Goal: Transaction & Acquisition: Subscribe to service/newsletter

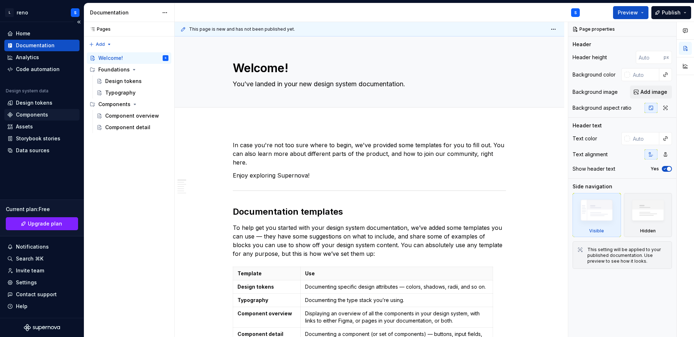
click at [34, 110] on div "Components" at bounding box center [41, 115] width 75 height 12
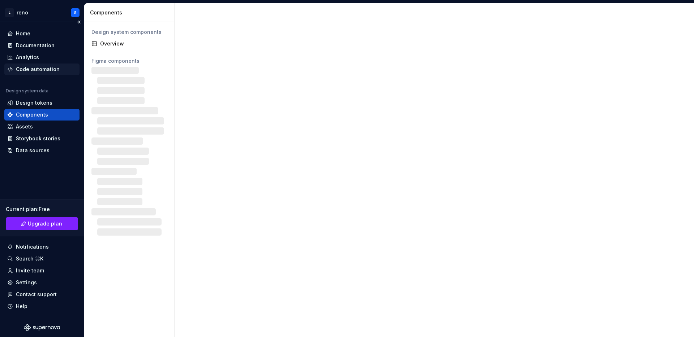
click at [51, 70] on div "Code automation" at bounding box center [38, 69] width 44 height 7
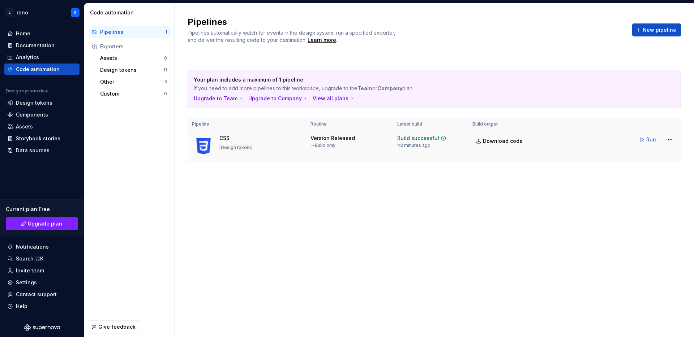
click at [258, 138] on div "CSS Design tokens" at bounding box center [247, 146] width 110 height 23
click at [624, 142] on html "L reno S Home Documentation Analytics Code automation Design system data Design…" at bounding box center [347, 168] width 694 height 337
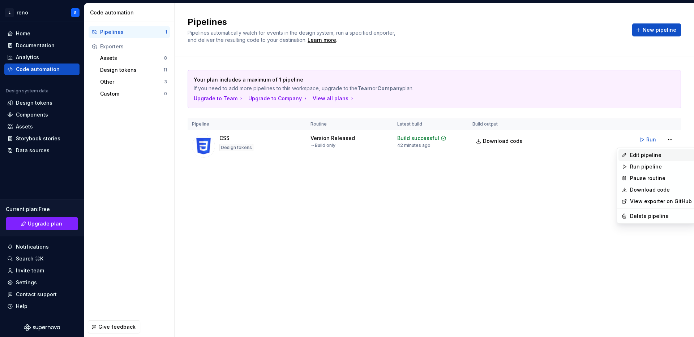
click at [624, 152] on div "Edit pipeline" at bounding box center [661, 155] width 62 height 7
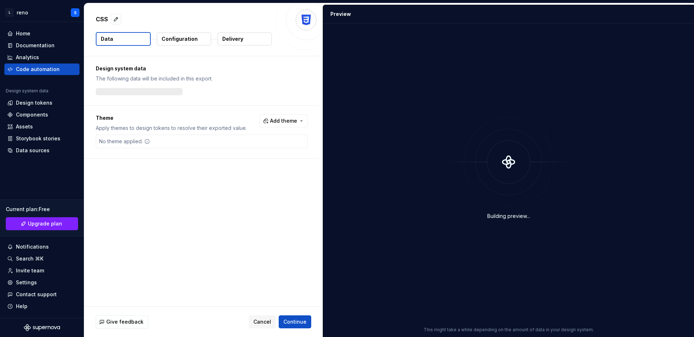
click at [186, 44] on button "Configuration" at bounding box center [184, 39] width 54 height 13
click at [296, 316] on button "Continue" at bounding box center [295, 322] width 33 height 13
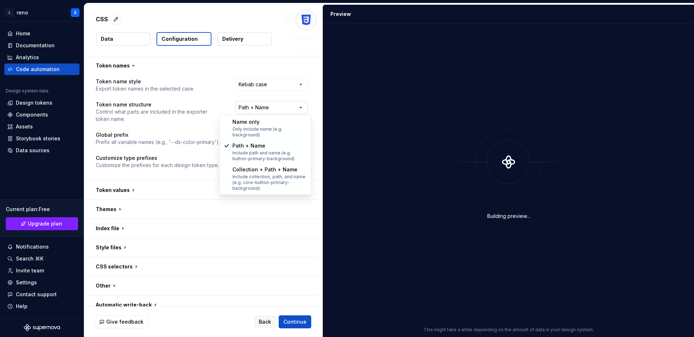
click at [275, 108] on html "**********" at bounding box center [347, 168] width 694 height 337
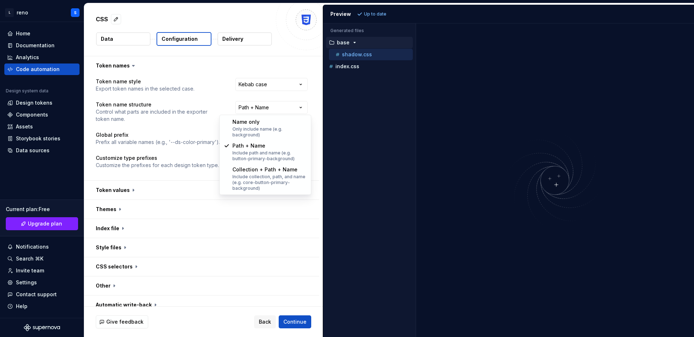
click at [195, 172] on html "**********" at bounding box center [347, 168] width 694 height 337
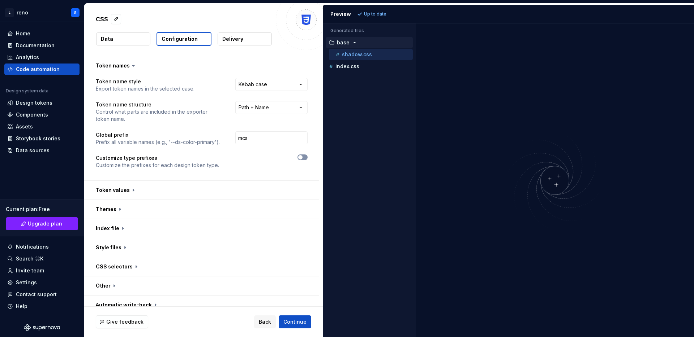
click at [302, 158] on span "button" at bounding box center [300, 157] width 4 height 4
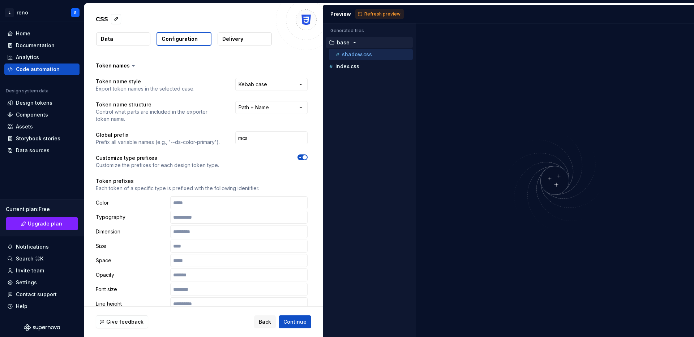
click at [307, 156] on span "button" at bounding box center [304, 157] width 4 height 4
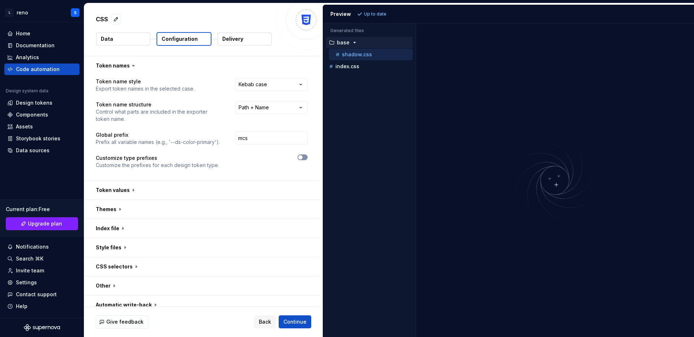
click at [307, 156] on button "button" at bounding box center [302, 158] width 10 height 6
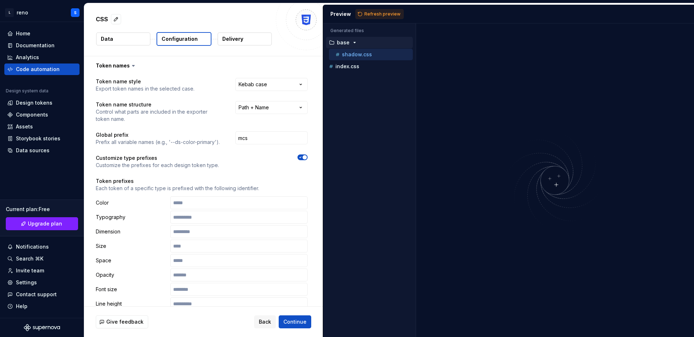
click at [307, 158] on span "button" at bounding box center [304, 157] width 4 height 4
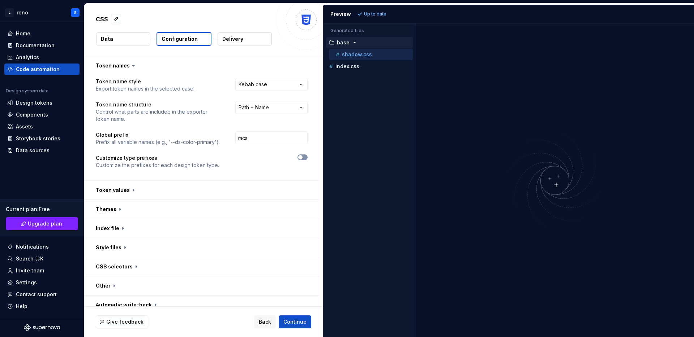
scroll to position [8, 0]
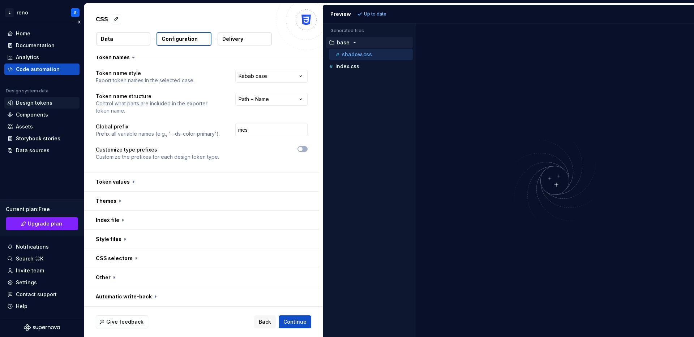
click at [48, 105] on div "Design tokens" at bounding box center [34, 102] width 36 height 7
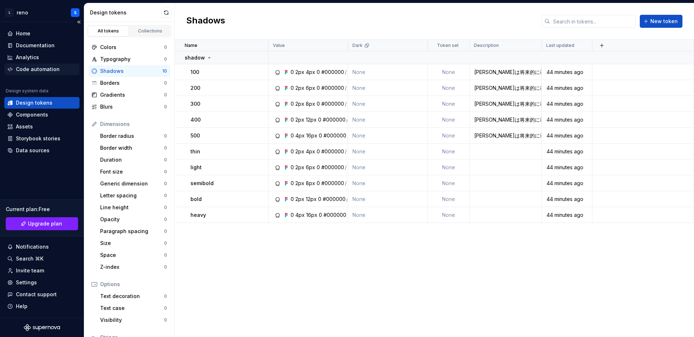
click at [48, 72] on div "Code automation" at bounding box center [38, 69] width 44 height 7
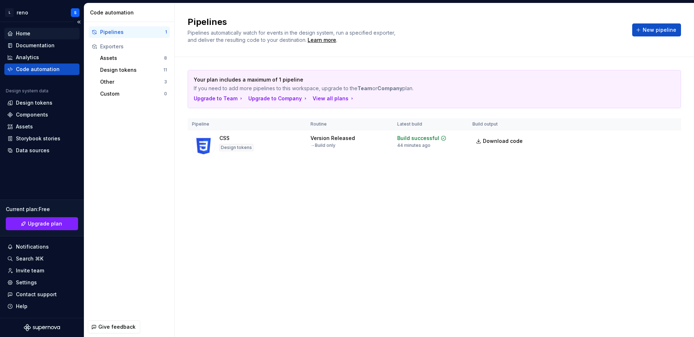
click at [23, 37] on div "Home" at bounding box center [23, 33] width 14 height 7
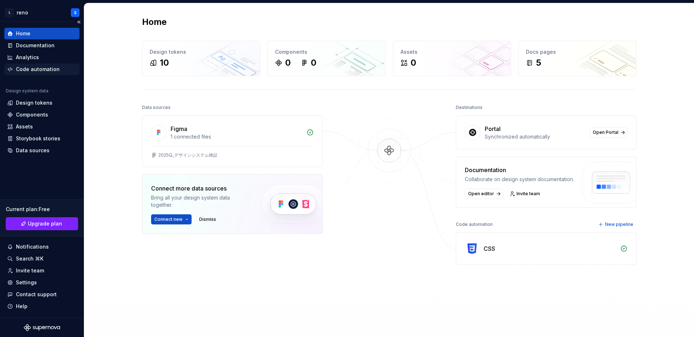
click at [36, 70] on div "Code automation" at bounding box center [38, 69] width 44 height 7
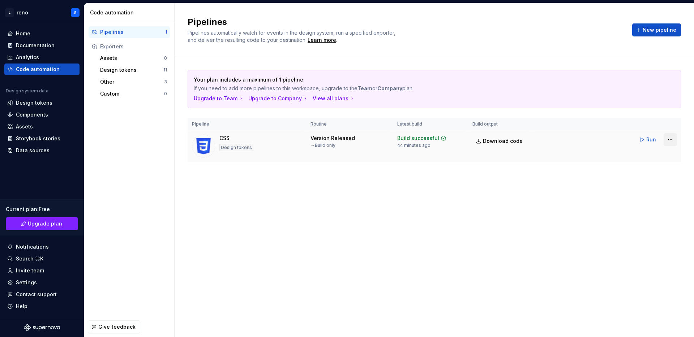
click at [624, 138] on html "L reno S Home Documentation Analytics Code automation Design system data Design…" at bounding box center [347, 168] width 694 height 337
click at [624, 138] on span "Run" at bounding box center [651, 139] width 10 height 7
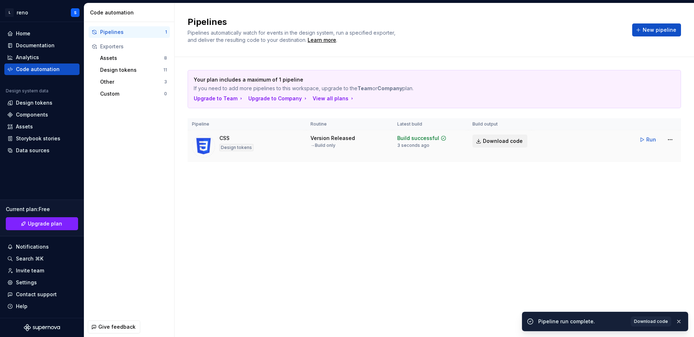
click at [496, 141] on span "Download code" at bounding box center [503, 141] width 40 height 7
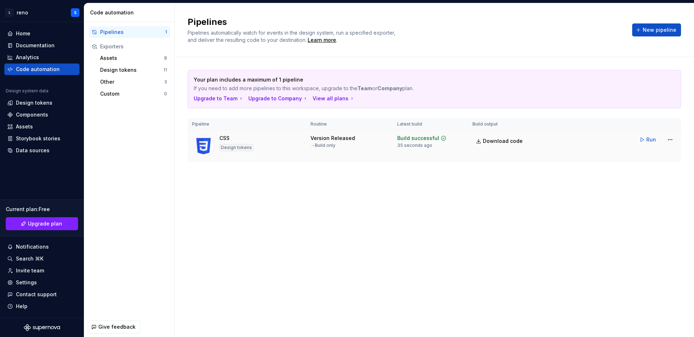
click at [589, 154] on tr "CSS Design tokens Version Released → Build only Build successful 35 seconds ago…" at bounding box center [433, 146] width 493 height 32
click at [624, 142] on html "L reno S Home Documentation Analytics Code automation Design system data Design…" at bounding box center [347, 168] width 694 height 337
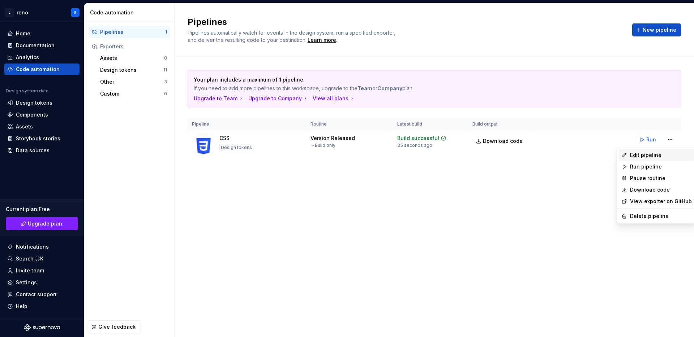
click at [624, 155] on div "Edit pipeline" at bounding box center [661, 155] width 62 height 7
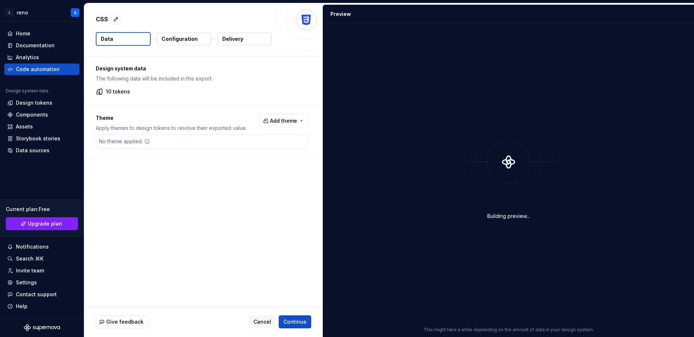
click at [314, 22] on div at bounding box center [306, 20] width 61 height 61
click at [262, 321] on span "Cancel" at bounding box center [262, 322] width 18 height 7
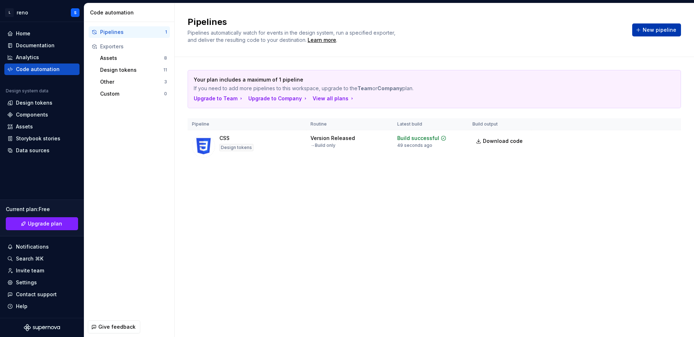
click at [624, 23] on button "New pipeline" at bounding box center [656, 29] width 49 height 13
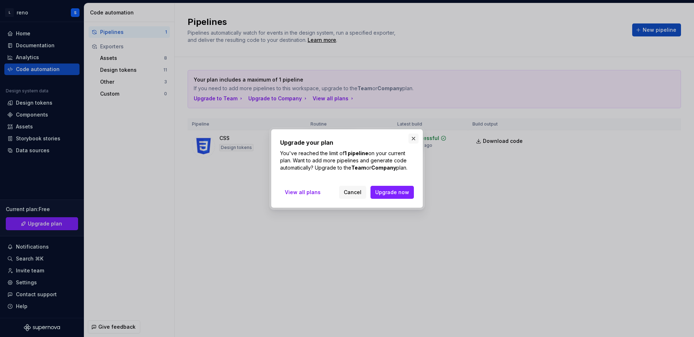
click at [414, 140] on button "button" at bounding box center [413, 139] width 10 height 10
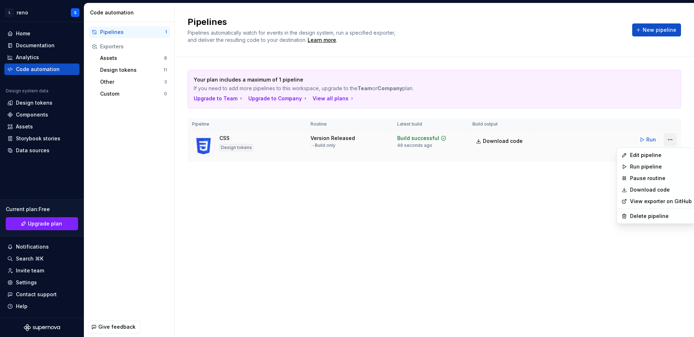
click at [624, 138] on html "L reno S Home Documentation Analytics Code automation Design system data Design…" at bounding box center [347, 168] width 694 height 337
click at [624, 214] on div "Delete pipeline" at bounding box center [661, 216] width 62 height 7
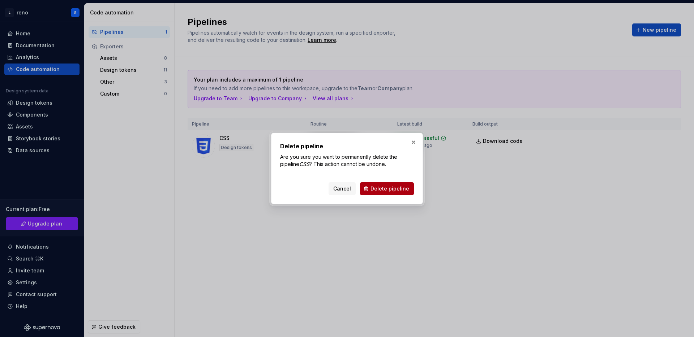
click at [407, 186] on span "Delete pipeline" at bounding box center [389, 188] width 39 height 7
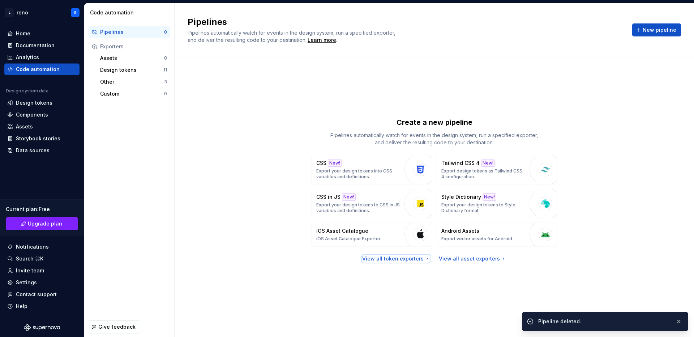
click at [409, 258] on div "View all token exporters" at bounding box center [396, 258] width 68 height 7
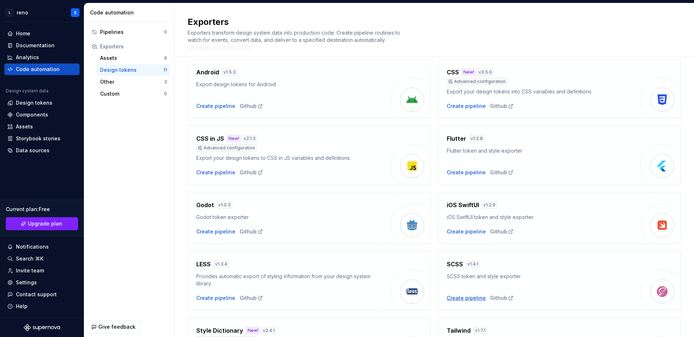
scroll to position [162, 0]
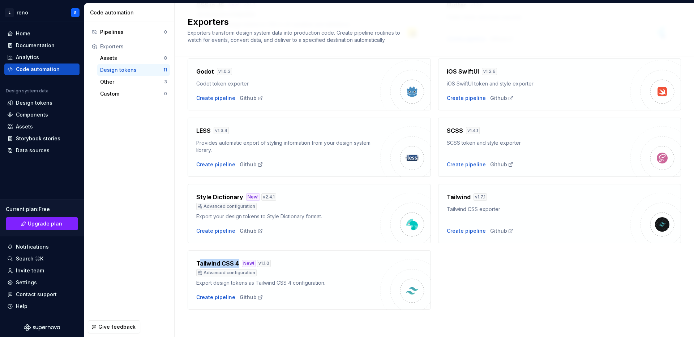
drag, startPoint x: 199, startPoint y: 263, endPoint x: 239, endPoint y: 263, distance: 39.7
click at [239, 263] on div "Tailwind CSS 4 New! v 1.1.0" at bounding box center [288, 263] width 184 height 9
click at [231, 263] on h4 "Tailwind CSS 4" at bounding box center [217, 263] width 43 height 9
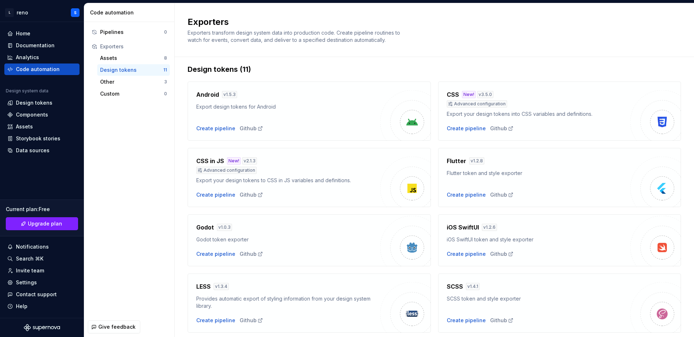
scroll to position [0, 0]
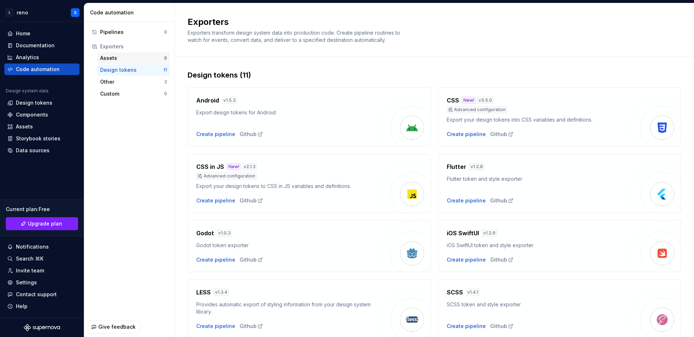
click at [109, 61] on div "Assets" at bounding box center [132, 58] width 64 height 7
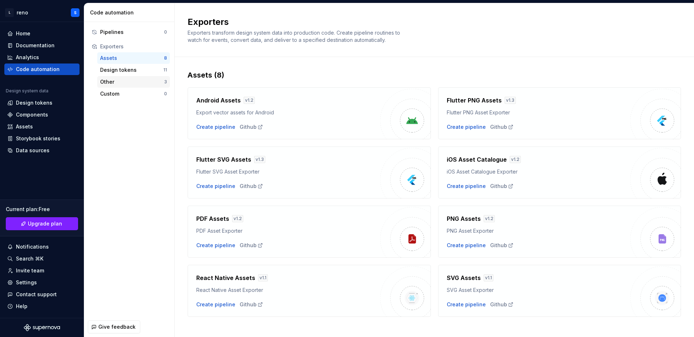
click at [118, 81] on div "Other" at bounding box center [132, 81] width 64 height 7
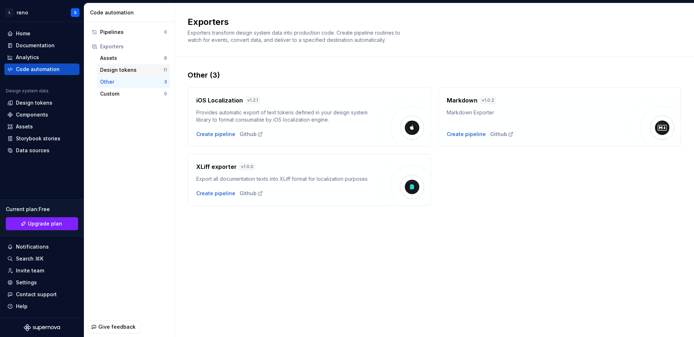
click at [125, 70] on div "Design tokens" at bounding box center [131, 69] width 63 height 7
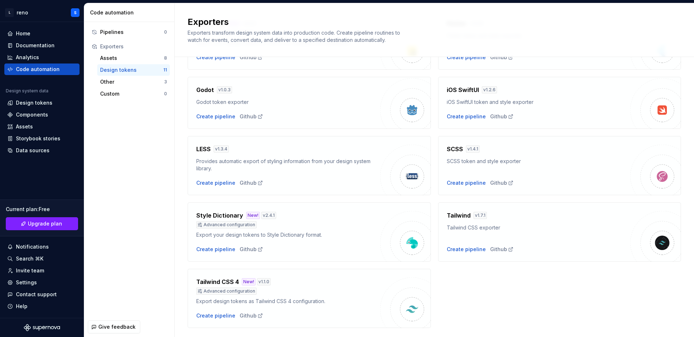
scroll to position [162, 0]
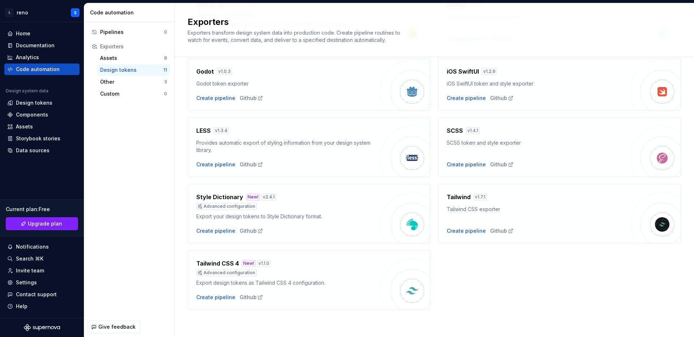
click at [184, 140] on div "Design tokens (11) Android v 1.5.3 Export design tokens for Android Create pipe…" at bounding box center [433, 116] width 519 height 442
click at [53, 30] on div "Home" at bounding box center [41, 33] width 69 height 7
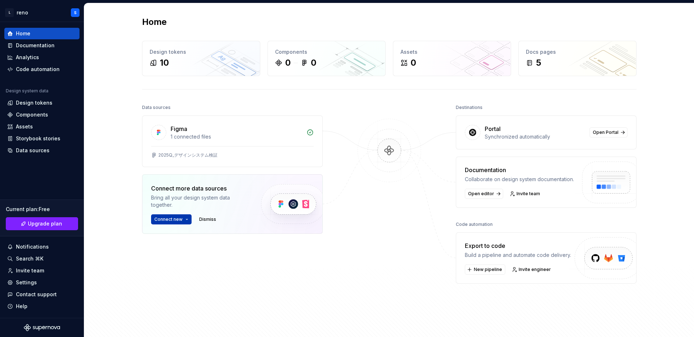
click at [161, 216] on button "Connect new" at bounding box center [171, 220] width 40 height 10
click at [25, 42] on div "Documentation" at bounding box center [35, 45] width 39 height 7
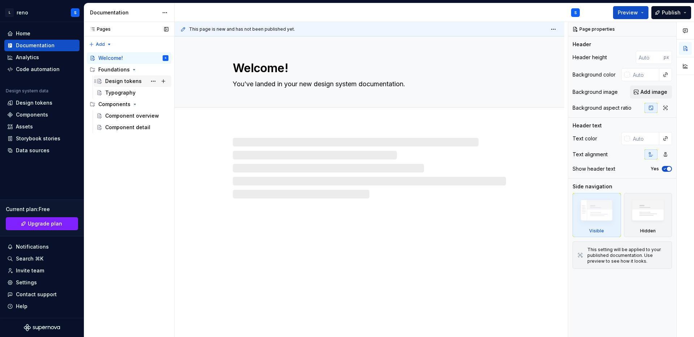
click at [138, 82] on div "Design tokens" at bounding box center [123, 81] width 36 height 7
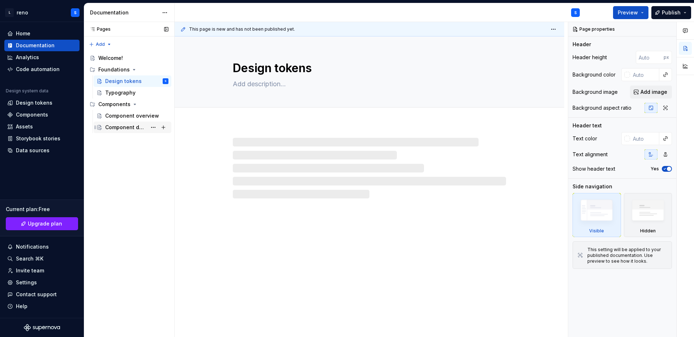
click at [123, 126] on div "Component detail" at bounding box center [126, 127] width 42 height 7
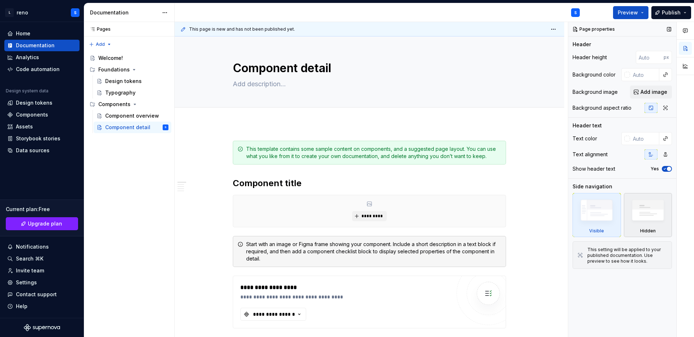
click at [624, 225] on img at bounding box center [648, 213] width 42 height 32
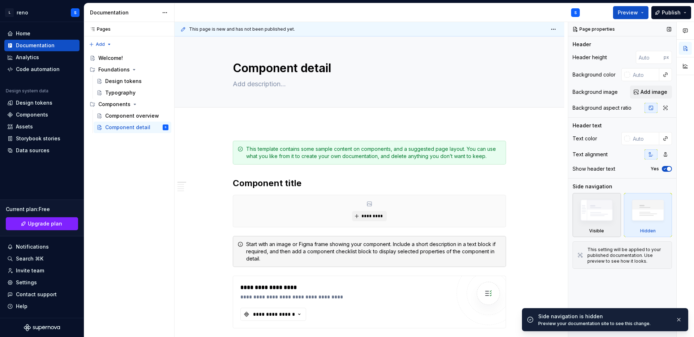
click at [595, 221] on img at bounding box center [596, 212] width 42 height 31
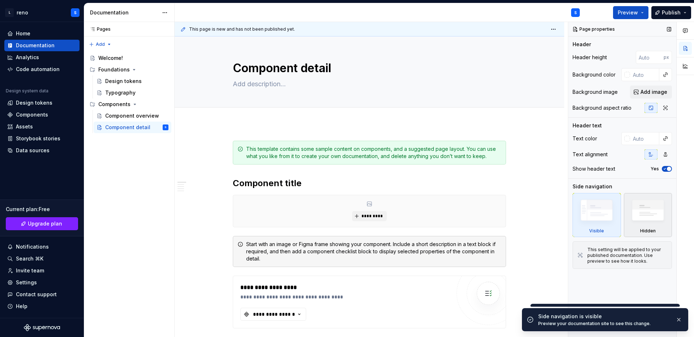
click at [624, 215] on img at bounding box center [648, 213] width 42 height 32
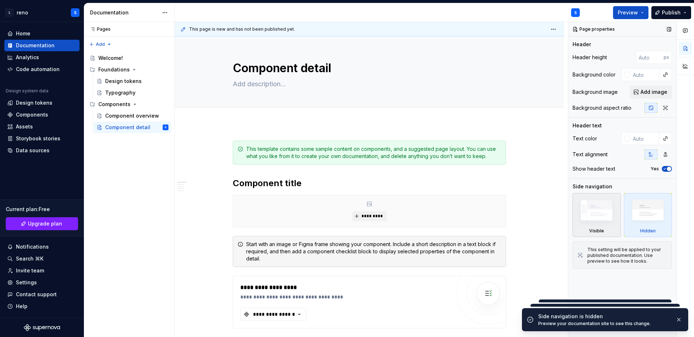
click at [609, 217] on img at bounding box center [596, 212] width 42 height 31
click at [624, 215] on img at bounding box center [648, 213] width 42 height 32
click at [589, 219] on img at bounding box center [596, 212] width 42 height 31
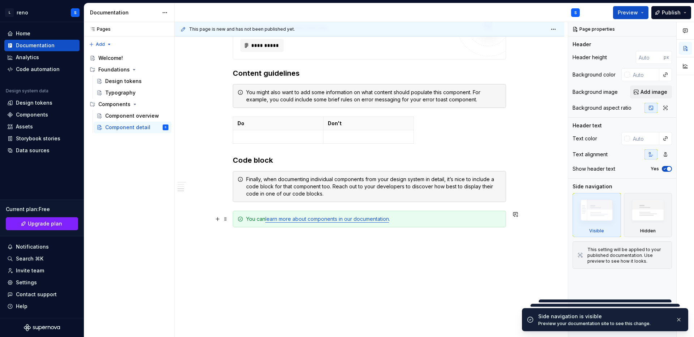
scroll to position [497, 0]
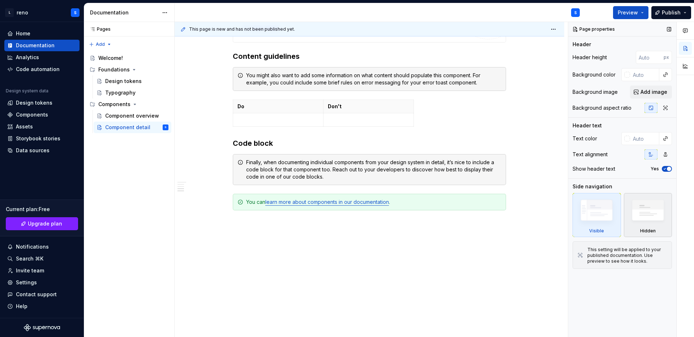
click at [624, 221] on img at bounding box center [648, 213] width 42 height 32
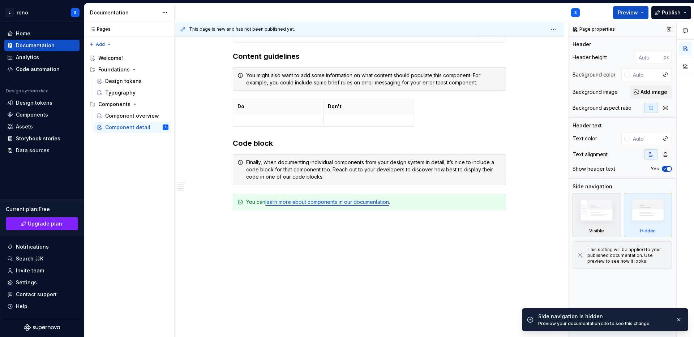
click at [600, 226] on img at bounding box center [596, 212] width 42 height 31
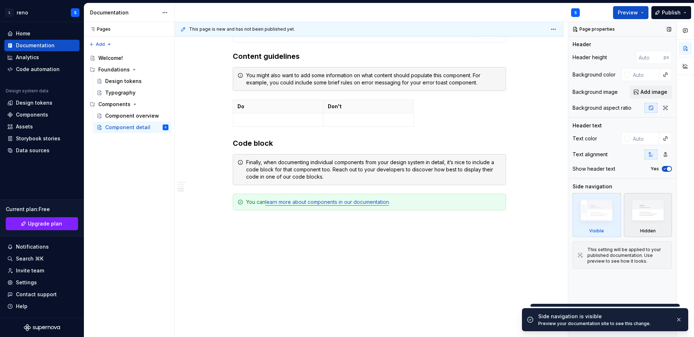
click at [624, 222] on img at bounding box center [648, 213] width 42 height 32
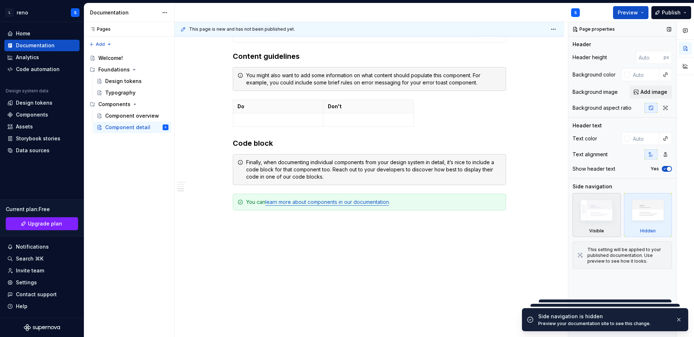
click at [603, 225] on img at bounding box center [596, 212] width 42 height 31
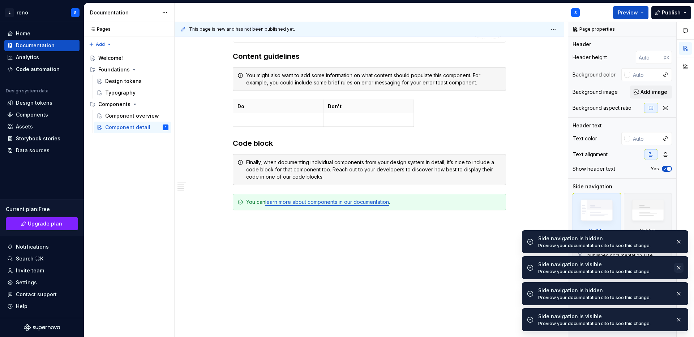
click at [624, 266] on button "button" at bounding box center [678, 268] width 9 height 10
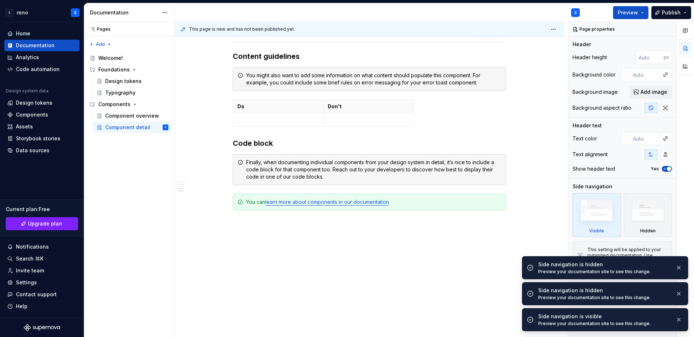
click at [624, 300] on div "Side navigation is hidden Preview your documentation site to see this change." at bounding box center [610, 294] width 145 height 14
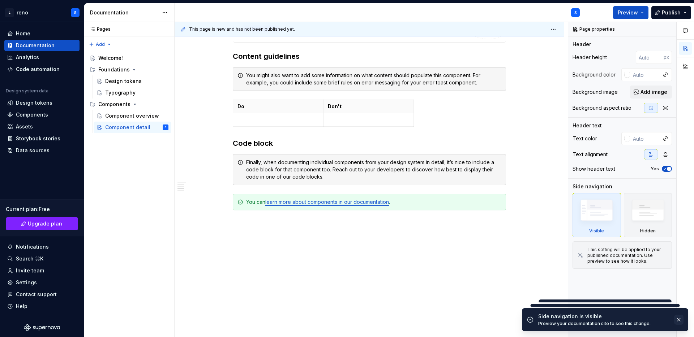
click at [624, 321] on button "button" at bounding box center [678, 320] width 9 height 10
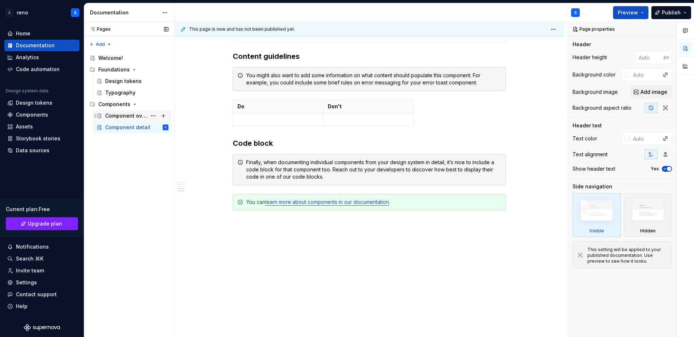
click at [135, 113] on div "Component overview" at bounding box center [126, 115] width 42 height 7
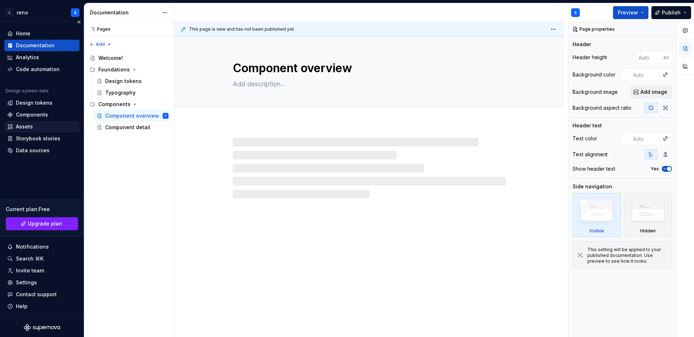
type textarea "*"
click at [42, 128] on div "Assets" at bounding box center [41, 126] width 69 height 7
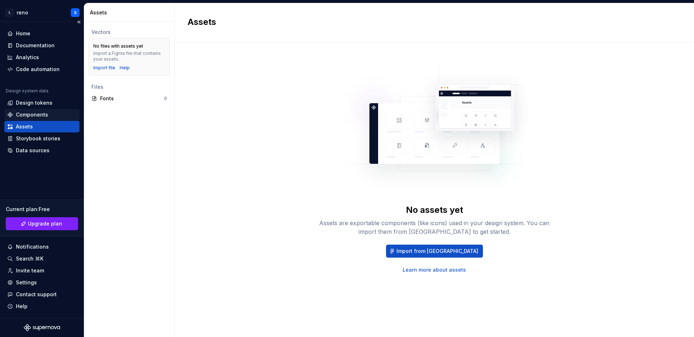
click at [52, 115] on div "Components" at bounding box center [41, 114] width 69 height 7
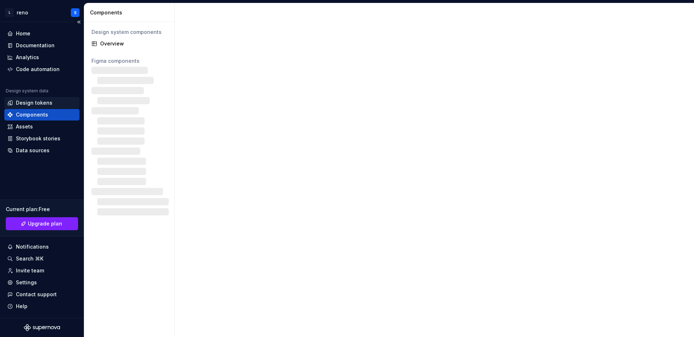
click at [52, 106] on div "Design tokens" at bounding box center [41, 102] width 69 height 7
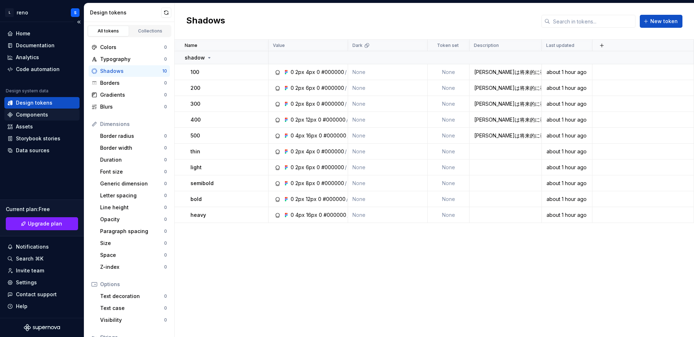
click at [46, 118] on div "Components" at bounding box center [32, 114] width 32 height 7
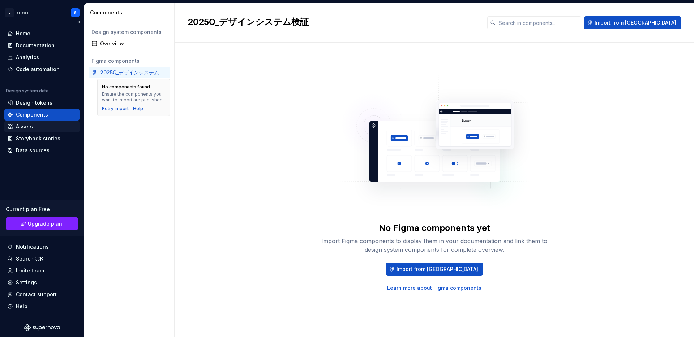
click at [44, 131] on div "Assets" at bounding box center [41, 127] width 75 height 12
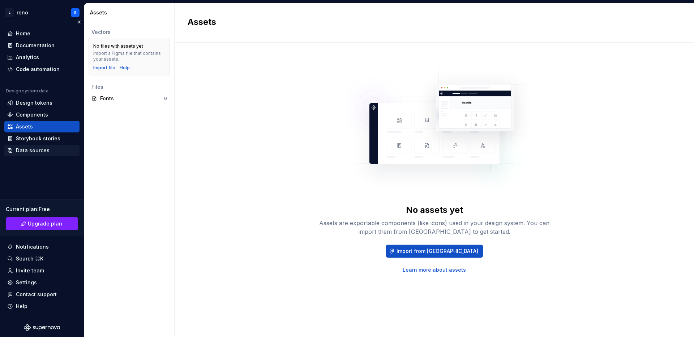
click at [41, 151] on div "Data sources" at bounding box center [33, 150] width 34 height 7
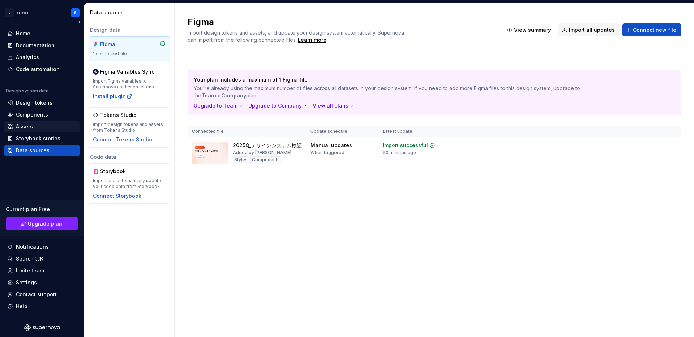
click at [39, 132] on div "Assets" at bounding box center [41, 127] width 75 height 12
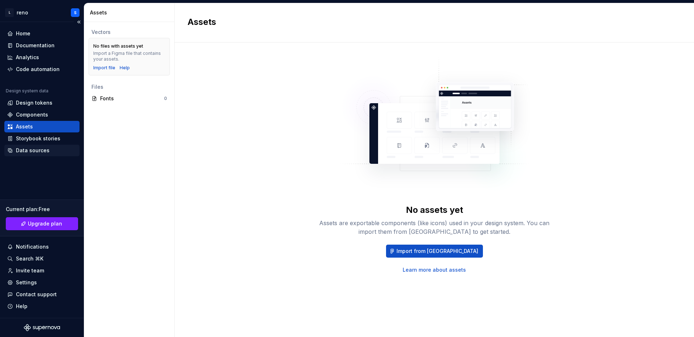
click at [51, 149] on div "Data sources" at bounding box center [41, 150] width 69 height 7
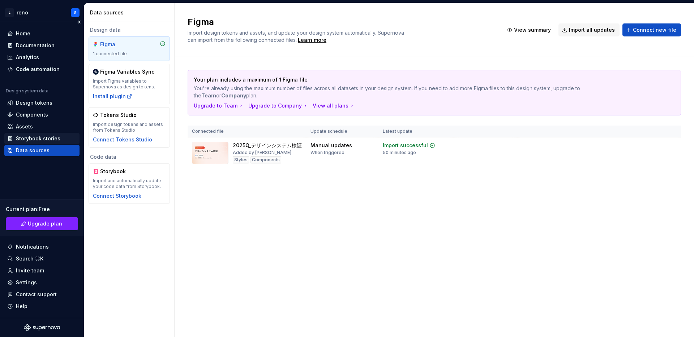
click at [57, 136] on div "Storybook stories" at bounding box center [38, 138] width 44 height 7
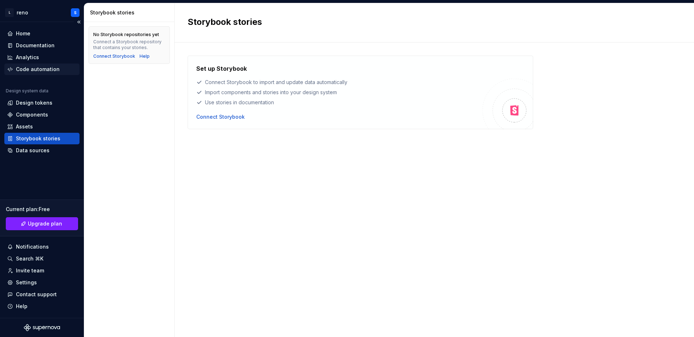
click at [51, 66] on div "Code automation" at bounding box center [38, 69] width 44 height 7
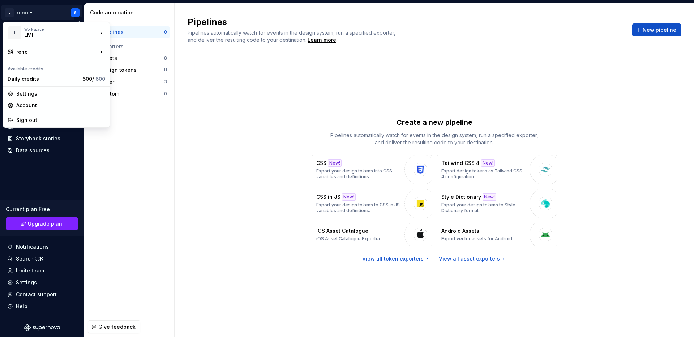
click at [73, 10] on html "L reno S Home Documentation Analytics Code automation Design system data Design…" at bounding box center [347, 168] width 694 height 337
click at [23, 95] on div "Settings" at bounding box center [60, 93] width 89 height 7
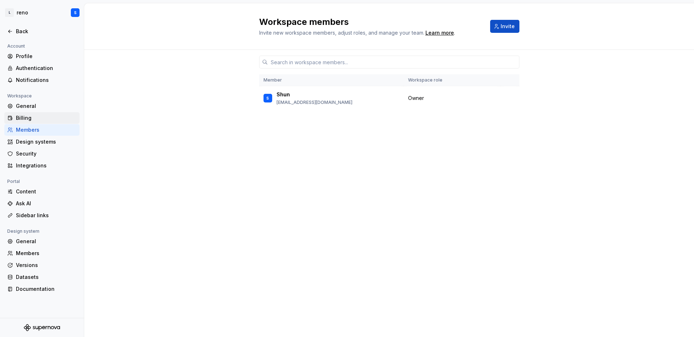
click at [36, 122] on div "Billing" at bounding box center [46, 118] width 61 height 7
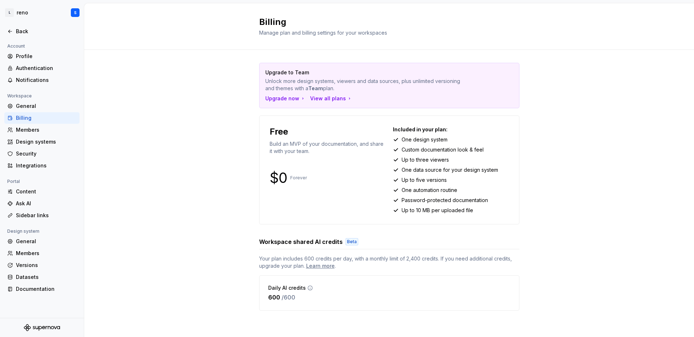
click at [22, 117] on div "Billing" at bounding box center [46, 118] width 61 height 7
click at [324, 96] on div "View all plans" at bounding box center [331, 98] width 42 height 7
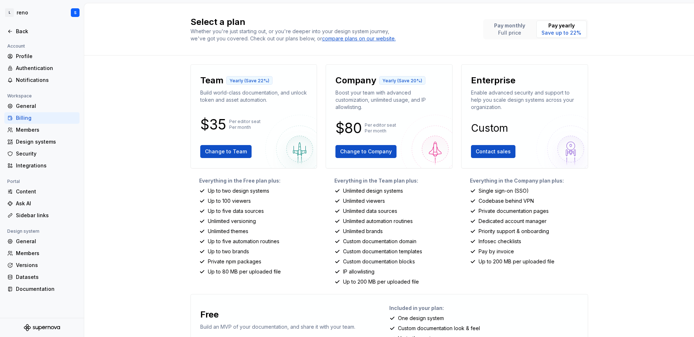
click at [224, 201] on p "Up to 100 viewers" at bounding box center [229, 201] width 43 height 7
click at [519, 30] on p "Full price" at bounding box center [509, 32] width 31 height 7
click at [563, 29] on p "Pay yearly" at bounding box center [561, 25] width 40 height 7
click at [510, 29] on p "Pay monthly" at bounding box center [509, 25] width 31 height 7
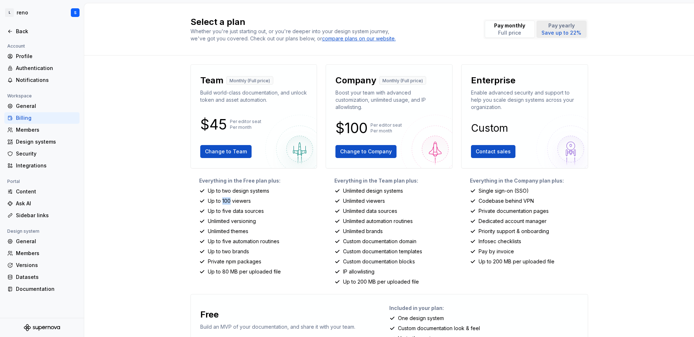
click at [571, 33] on p "Save up to 22%" at bounding box center [561, 32] width 40 height 7
click at [512, 30] on p "Full price" at bounding box center [509, 32] width 31 height 7
click at [572, 31] on p "Save up to 22%" at bounding box center [561, 32] width 40 height 7
click at [497, 33] on p "Full price" at bounding box center [509, 32] width 31 height 7
click at [532, 30] on button "Pay monthly Full price" at bounding box center [509, 29] width 50 height 17
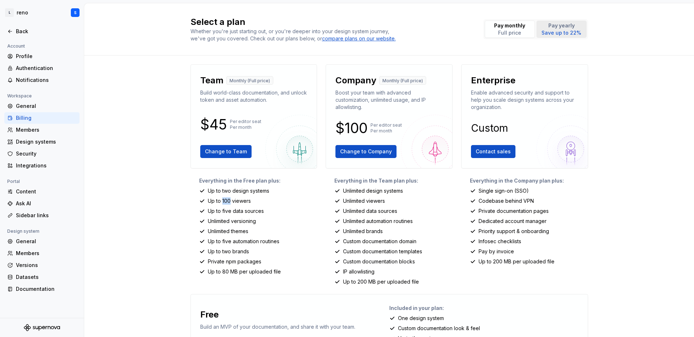
click at [552, 29] on p "Save up to 22%" at bounding box center [561, 32] width 40 height 7
click at [518, 29] on p "Full price" at bounding box center [509, 32] width 31 height 7
click at [570, 31] on p "Save up to 22%" at bounding box center [561, 32] width 40 height 7
click at [536, 32] on button "Pay yearly Save up to 22%" at bounding box center [561, 29] width 50 height 17
click at [525, 31] on button "Pay monthly Full price" at bounding box center [509, 29] width 50 height 17
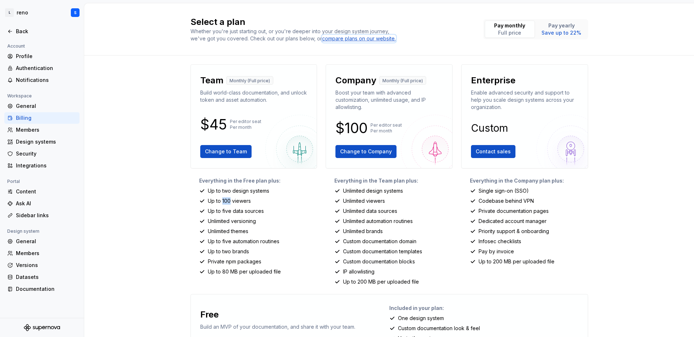
click at [348, 39] on div "compare plans on our website." at bounding box center [359, 38] width 74 height 7
